Goal: Navigation & Orientation: Find specific page/section

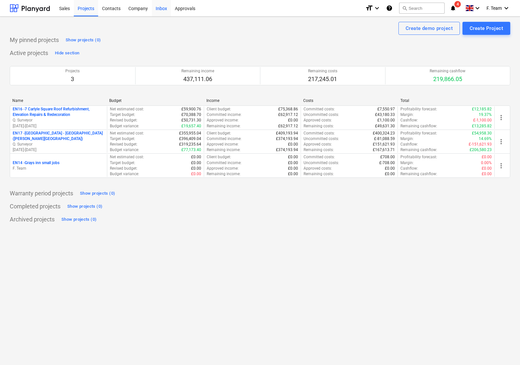
click at [160, 11] on div "Inbox" at bounding box center [161, 8] width 19 height 17
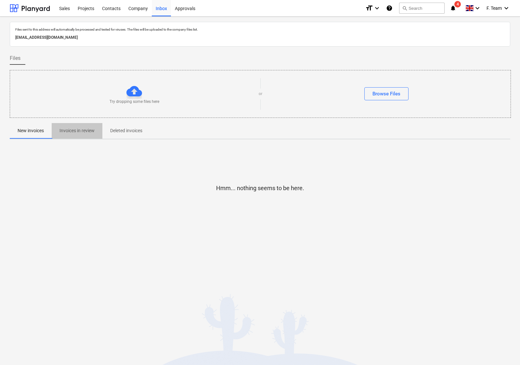
click at [88, 133] on p "Invoices in review" at bounding box center [77, 130] width 35 height 7
click at [69, 8] on div "Sales" at bounding box center [64, 8] width 19 height 17
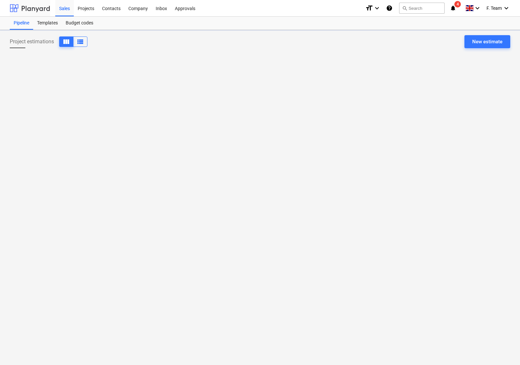
click at [36, 11] on div at bounding box center [30, 8] width 40 height 16
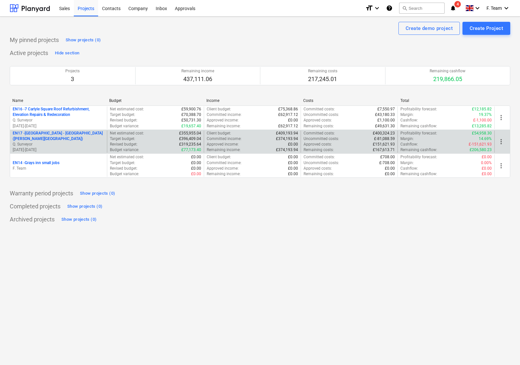
click at [49, 140] on p "EN17 - [GEOGRAPHIC_DATA] - [GEOGRAPHIC_DATA] ([PERSON_NAME][GEOGRAPHIC_DATA] an…" at bounding box center [59, 135] width 92 height 11
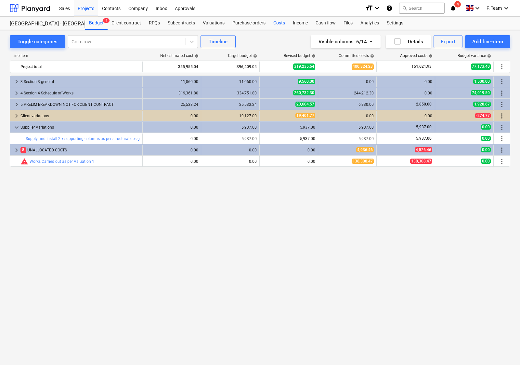
click at [283, 25] on div "Costs" at bounding box center [280, 23] width 20 height 13
